Goal: Information Seeking & Learning: Find specific page/section

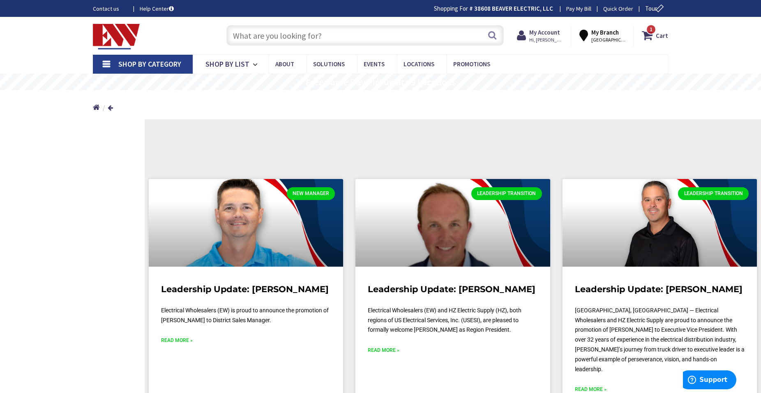
click at [296, 34] on input "text" at bounding box center [366, 35] width 278 height 21
click at [610, 36] on strong "My Branch" at bounding box center [606, 32] width 28 height 8
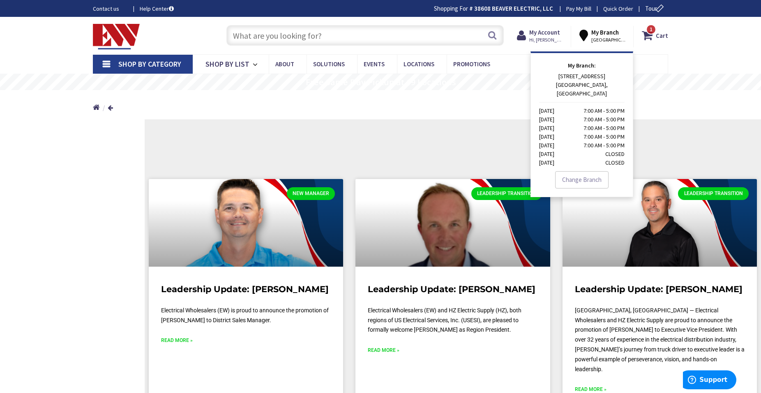
click at [570, 35] on div "My Account Hi, [PERSON_NAME] [EMAIL_ADDRESS][DOMAIN_NAME] My Catalog My Orders" at bounding box center [540, 36] width 62 height 21
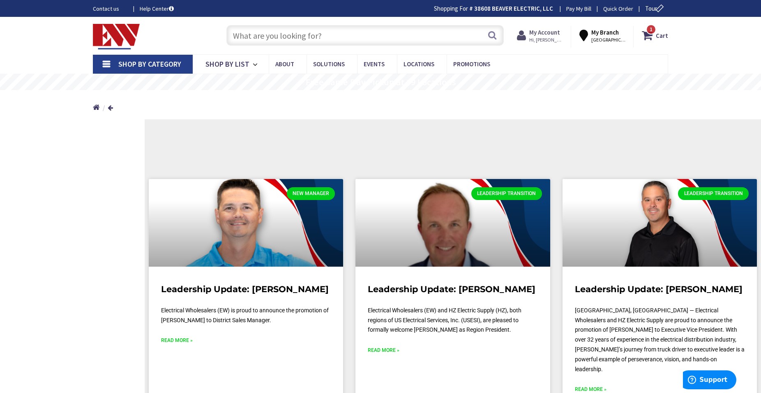
click at [552, 37] on span "Hi, [PERSON_NAME]" at bounding box center [547, 40] width 35 height 7
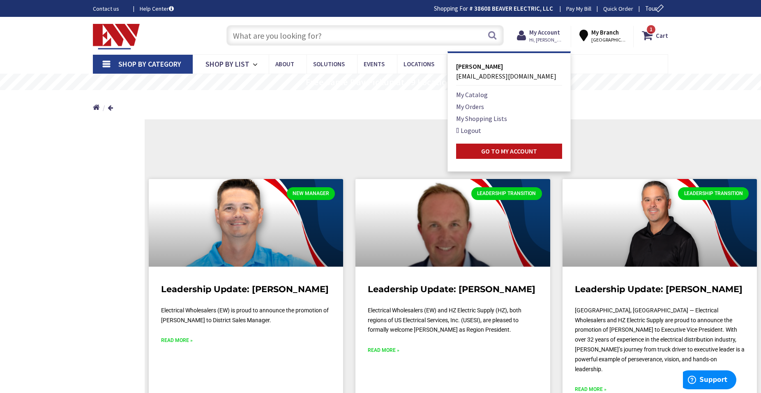
click at [310, 27] on input "text" at bounding box center [366, 35] width 278 height 21
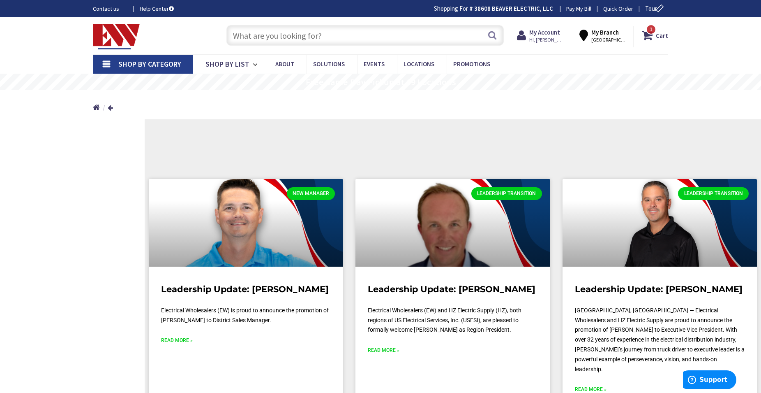
click at [322, 35] on input "text" at bounding box center [366, 35] width 278 height 21
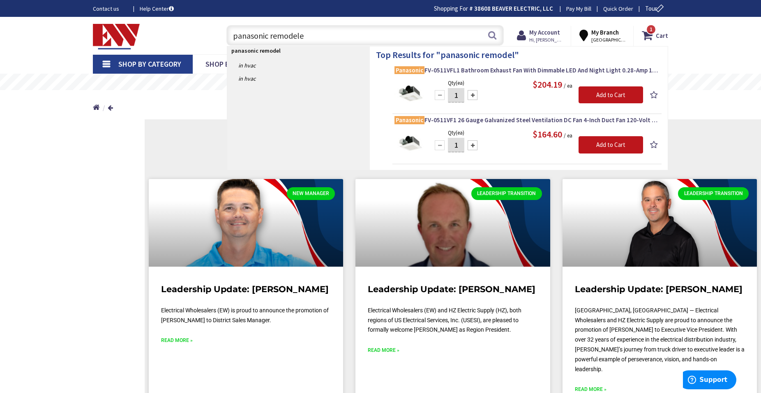
type input "panasonic remodeler"
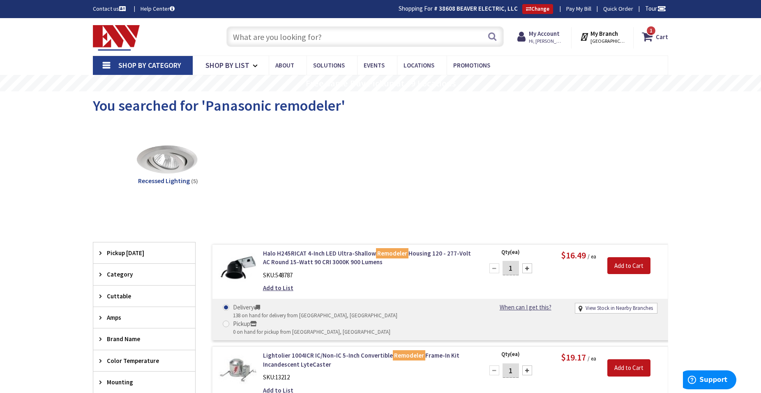
click at [308, 40] on input "text" at bounding box center [366, 36] width 278 height 21
